Goal: Communication & Community: Participate in discussion

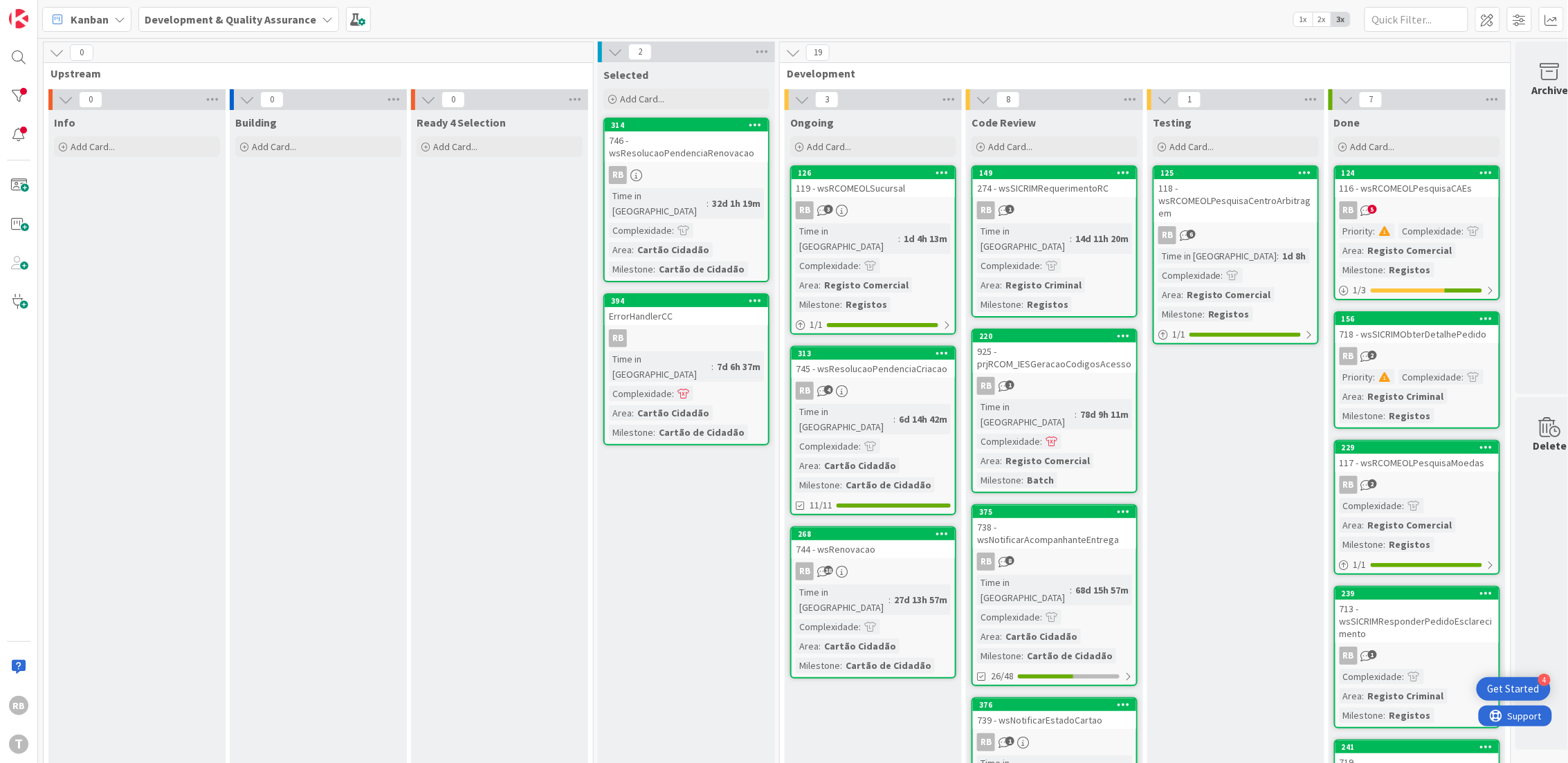
click at [899, 193] on div "119 - wsRCOMEOLSucursal" at bounding box center [873, 187] width 163 height 18
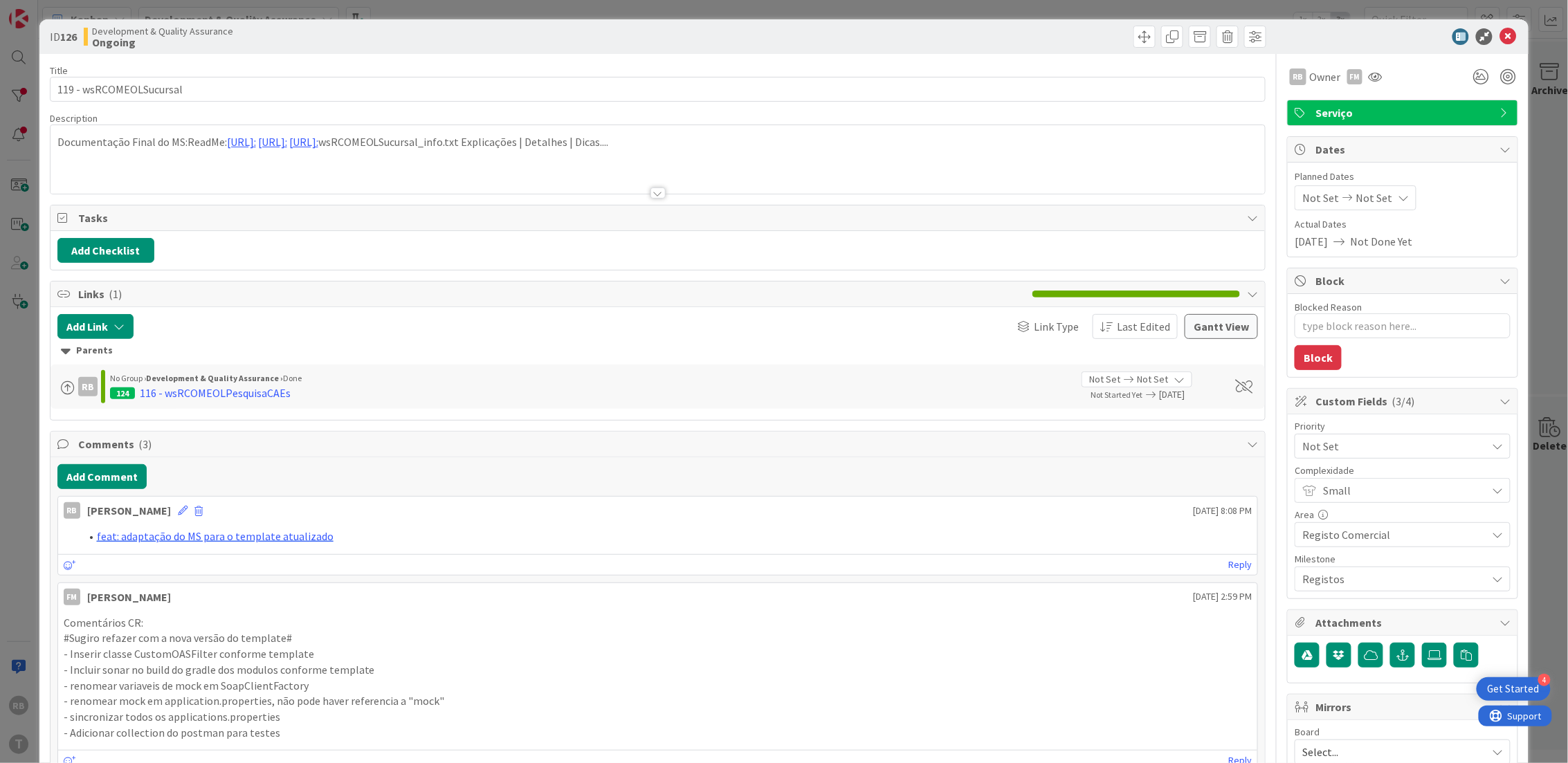
type textarea "x"
click at [99, 477] on button "Add Comment" at bounding box center [102, 476] width 89 height 25
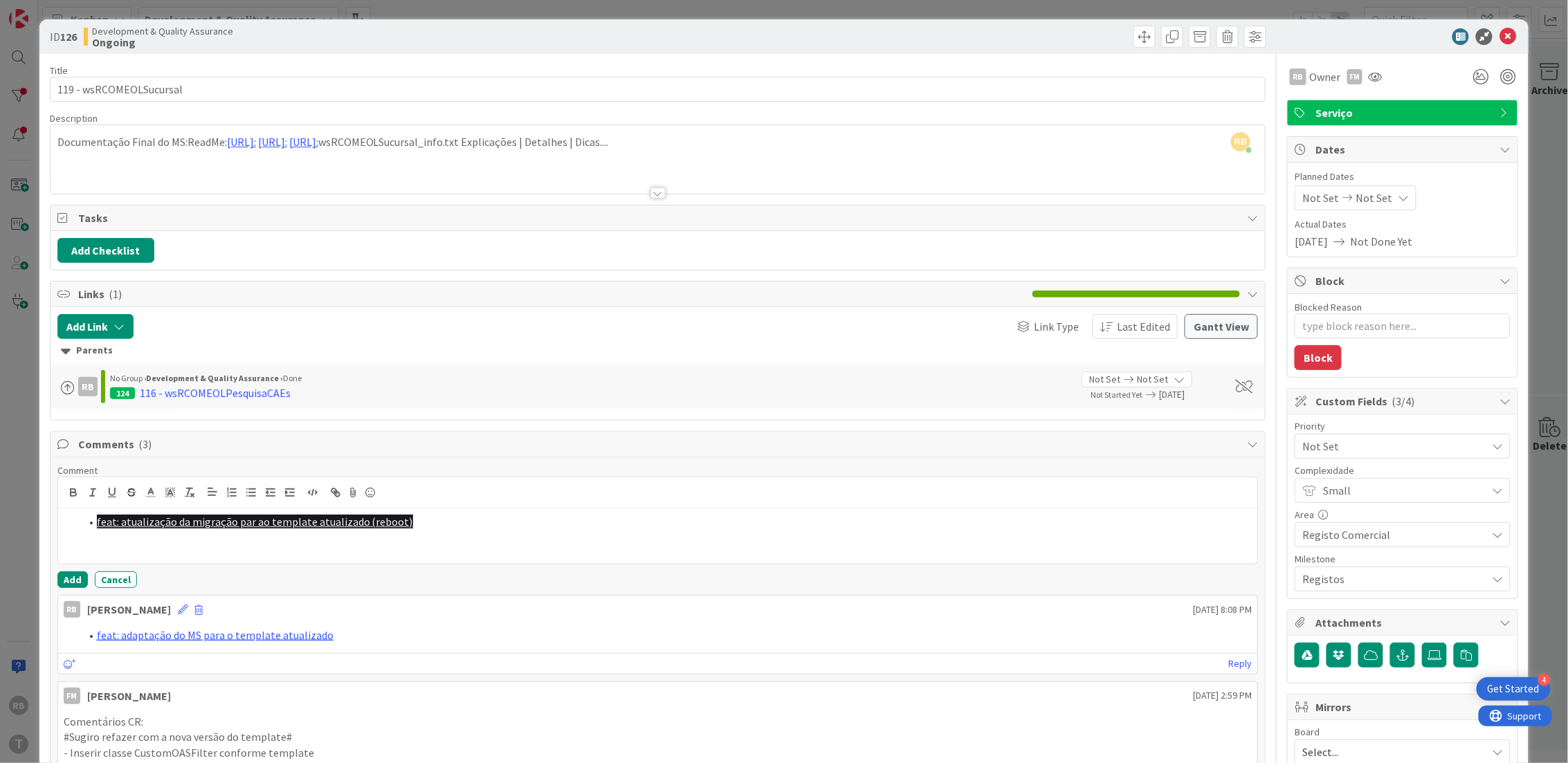
click at [232, 517] on link "feat: atualização da migração par ao template atualizado (reboot)" at bounding box center [255, 521] width 316 height 14
drag, startPoint x: 426, startPoint y: 521, endPoint x: 76, endPoint y: 510, distance: 350.2
click at [76, 510] on div "feat: atualização da migração par ao template atualizado (reboot)" at bounding box center [658, 535] width 1200 height 55
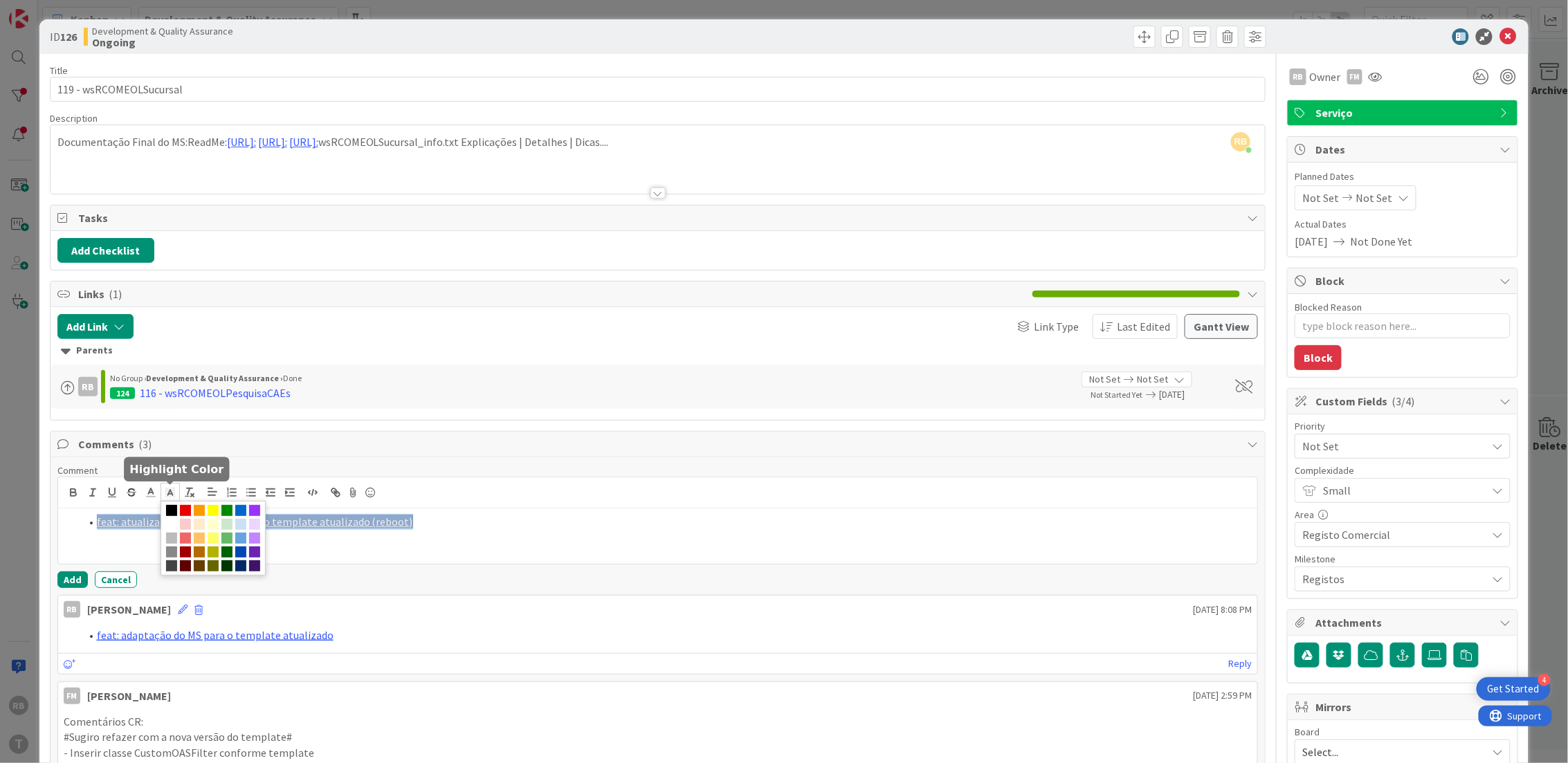
click at [169, 492] on polyline at bounding box center [170, 493] width 5 height 5
click at [177, 527] on span at bounding box center [171, 524] width 11 height 11
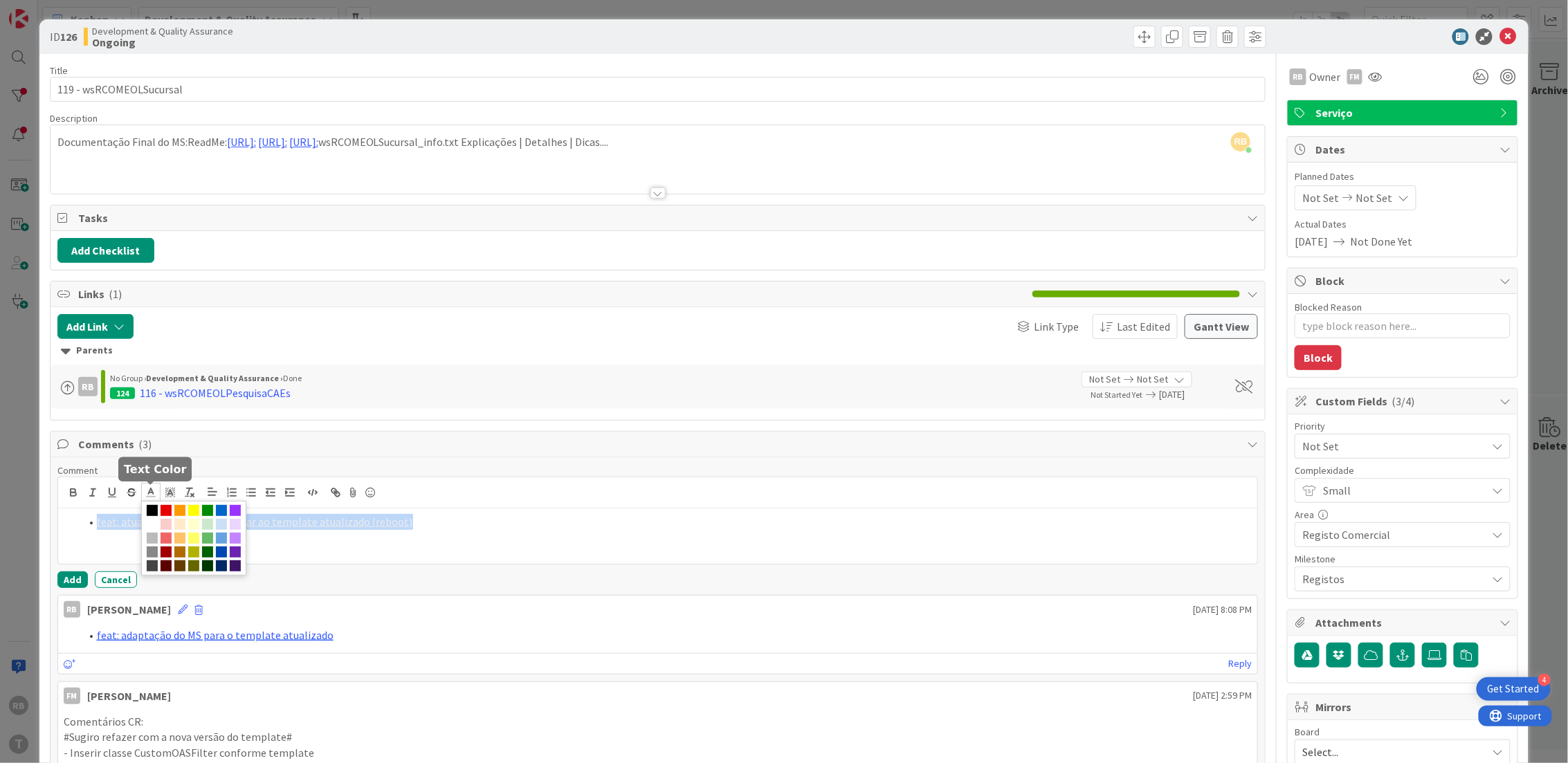
click at [149, 493] on line at bounding box center [151, 493] width 3 height 0
click at [220, 510] on span at bounding box center [221, 510] width 11 height 11
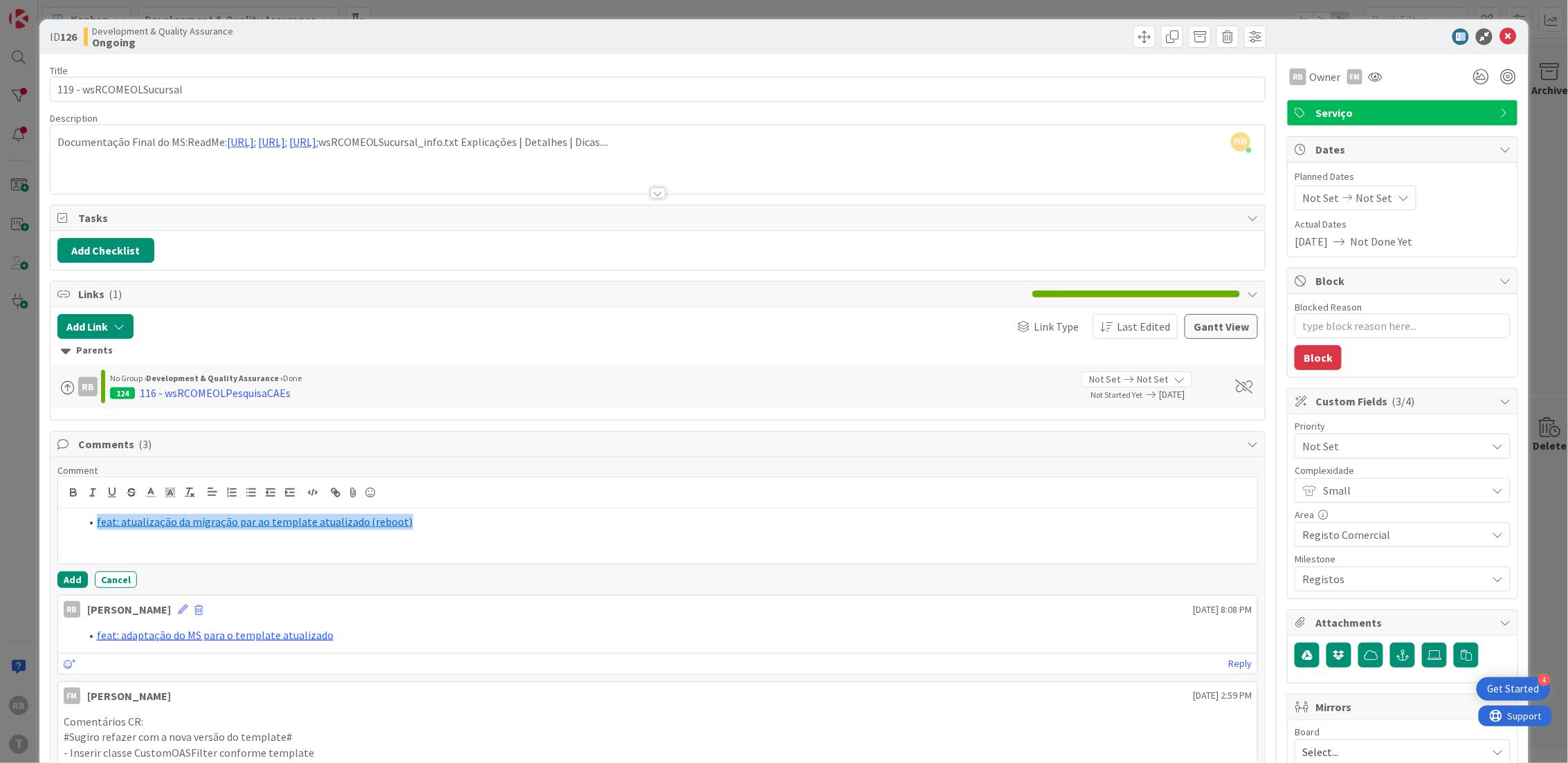
click at [450, 528] on li "feat: atualização da migração par ao template atualizado (reboot)" at bounding box center [667, 521] width 1173 height 16
click at [72, 579] on button "Add" at bounding box center [72, 579] width 31 height 17
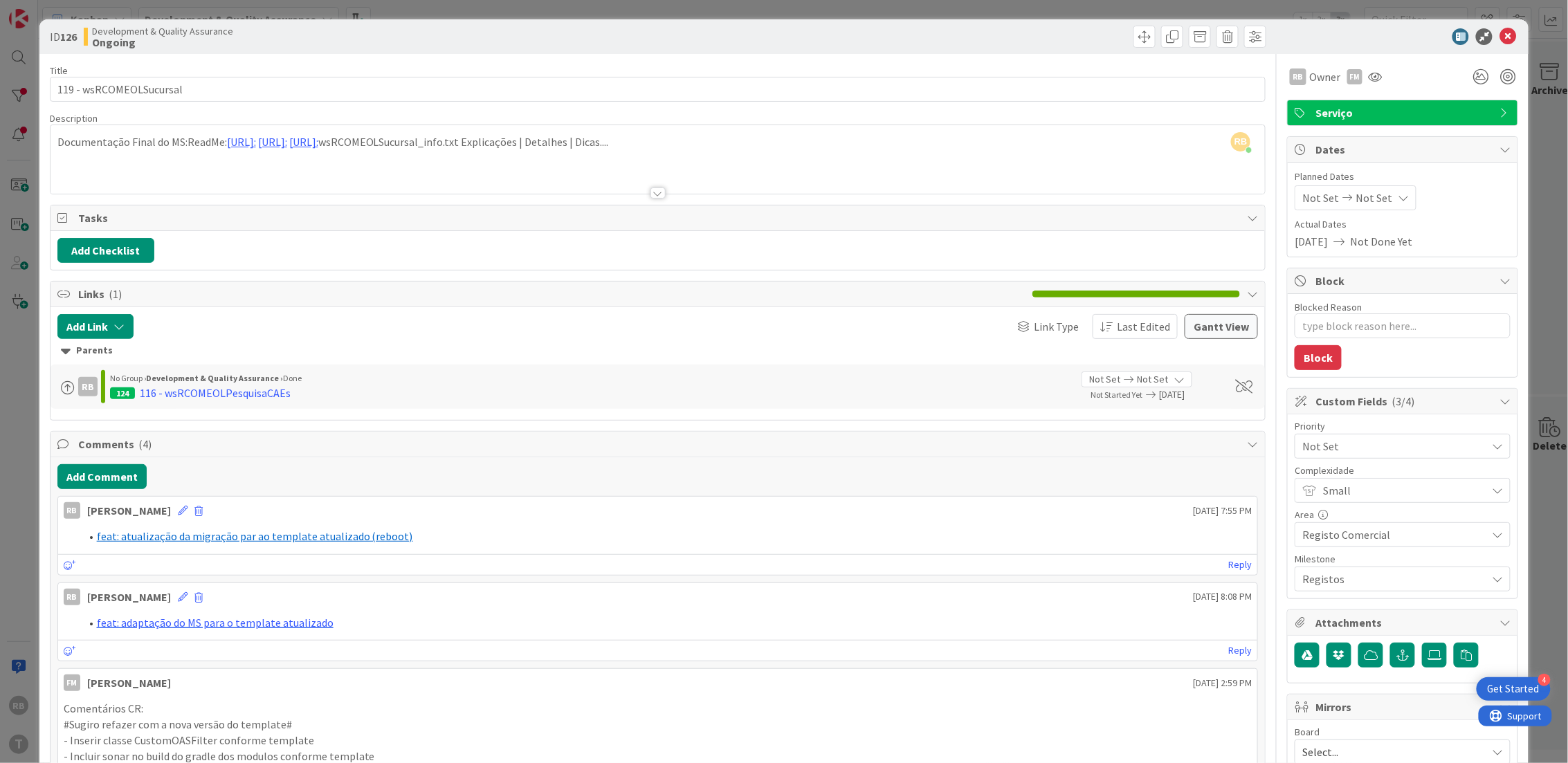
type textarea "x"
click at [1500, 35] on icon at bounding box center [1508, 37] width 17 height 17
